Goal: Find specific page/section: Find specific page/section

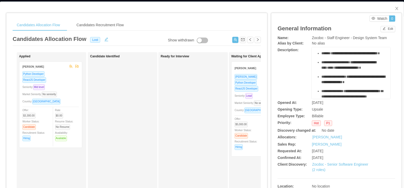
scroll to position [41, 0]
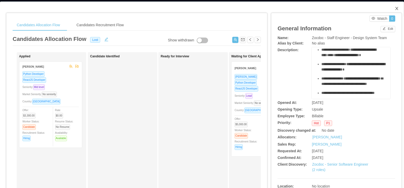
click at [389, 6] on span "Close" at bounding box center [396, 9] width 14 height 14
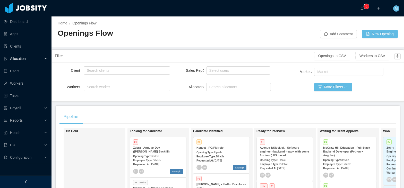
click at [392, 8] on div "M" at bounding box center [396, 8] width 16 height 16
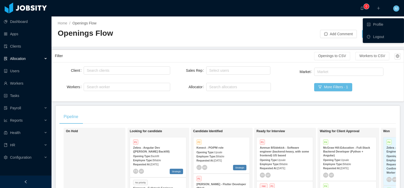
click at [163, 13] on div "··· 0 ··· ··· M ···" at bounding box center [201, 8] width 405 height 16
